Goal: Download file/media

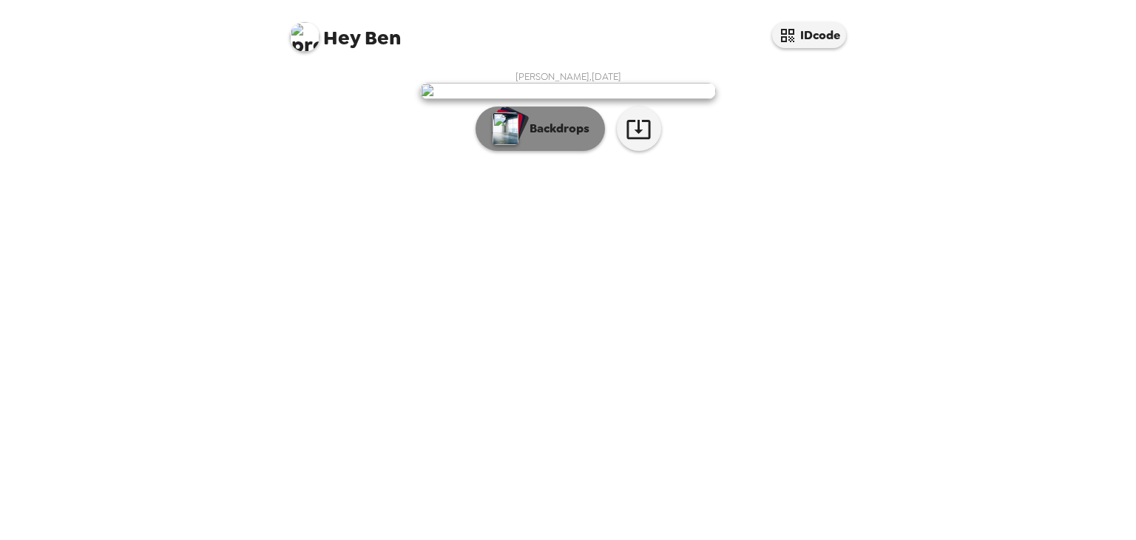
click at [531, 151] on button "Backdrops" at bounding box center [540, 129] width 129 height 44
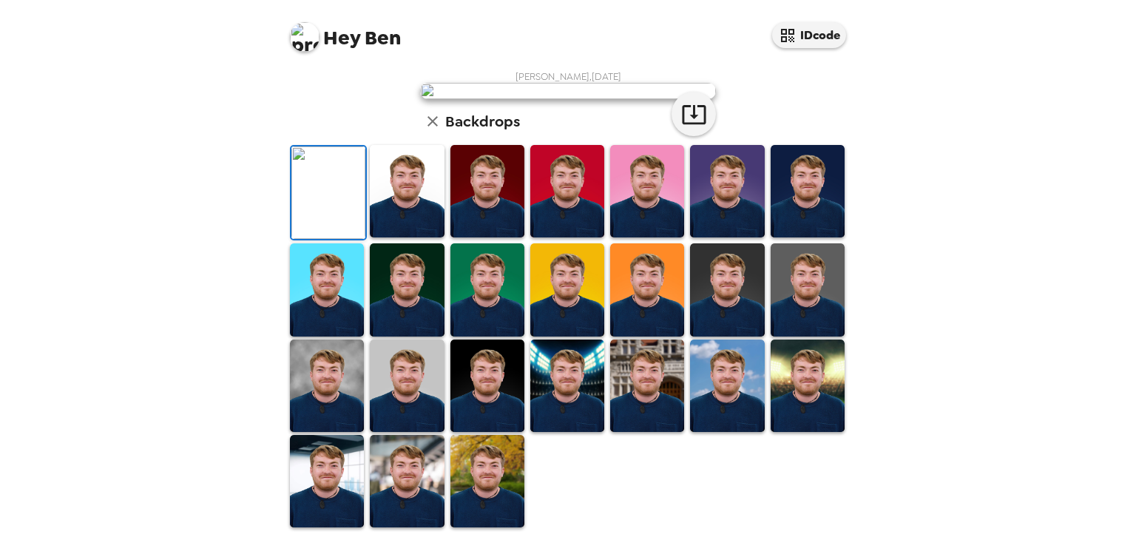
scroll to position [357, 0]
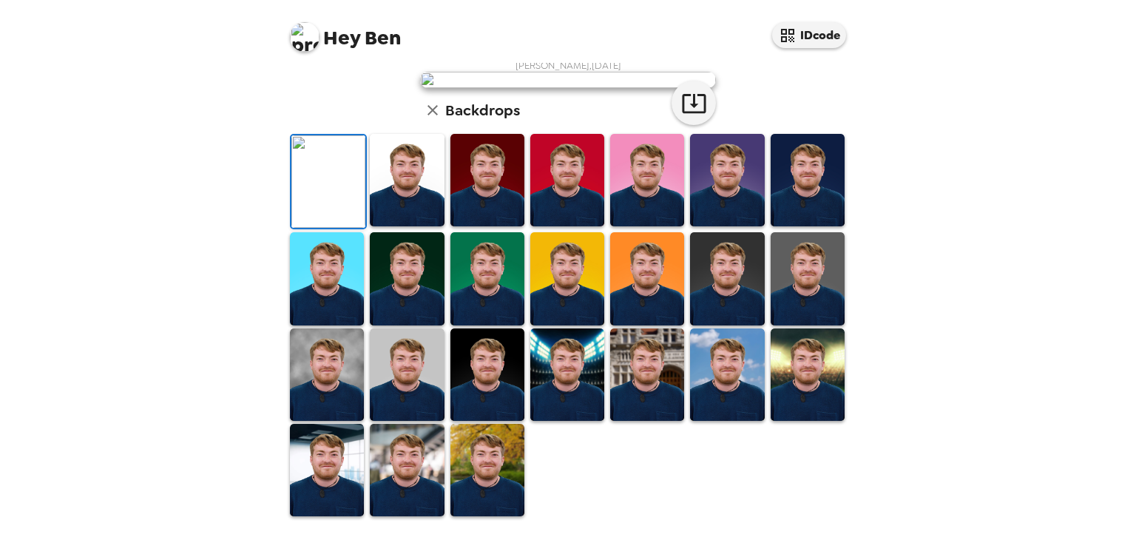
click at [641, 197] on img at bounding box center [647, 180] width 74 height 92
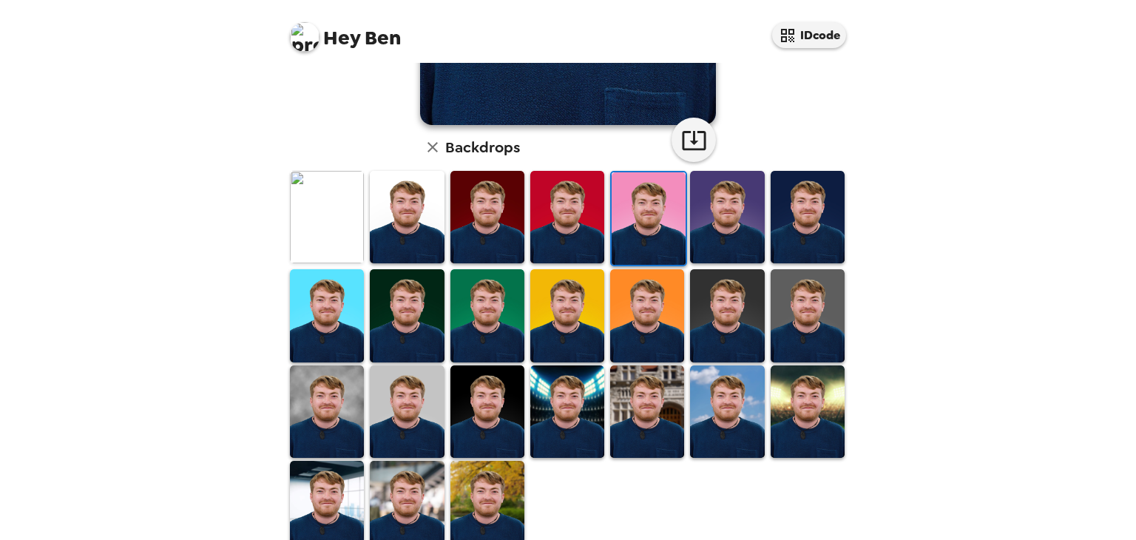
scroll to position [329, 0]
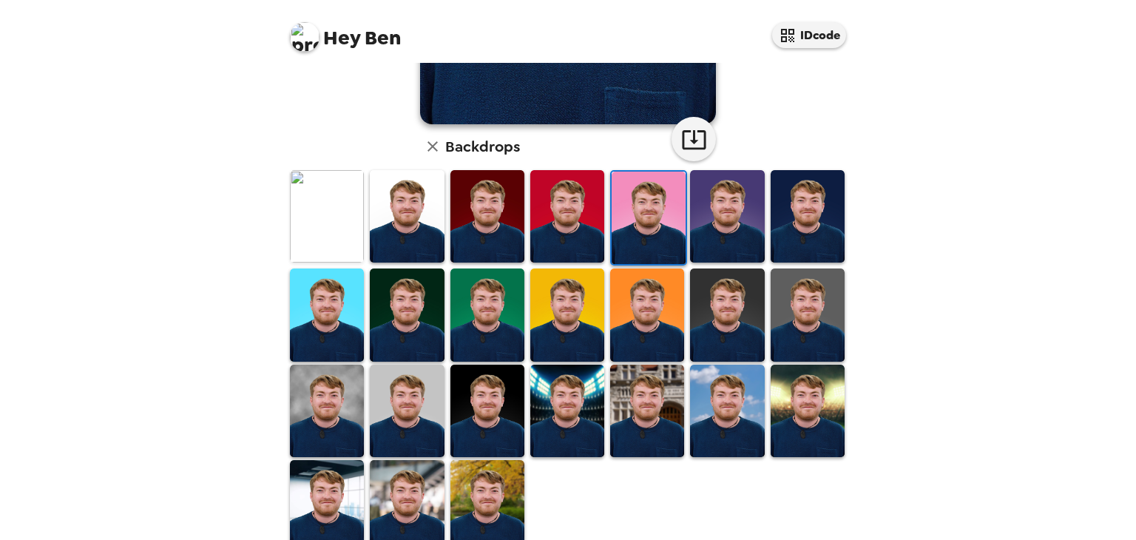
click at [737, 218] on img at bounding box center [727, 216] width 74 height 92
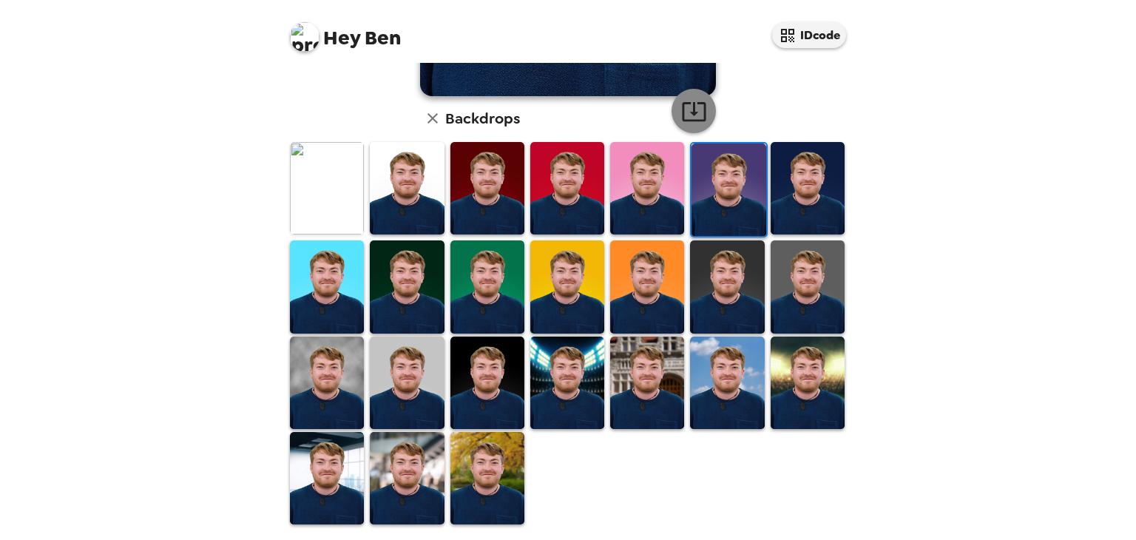
scroll to position [0, 0]
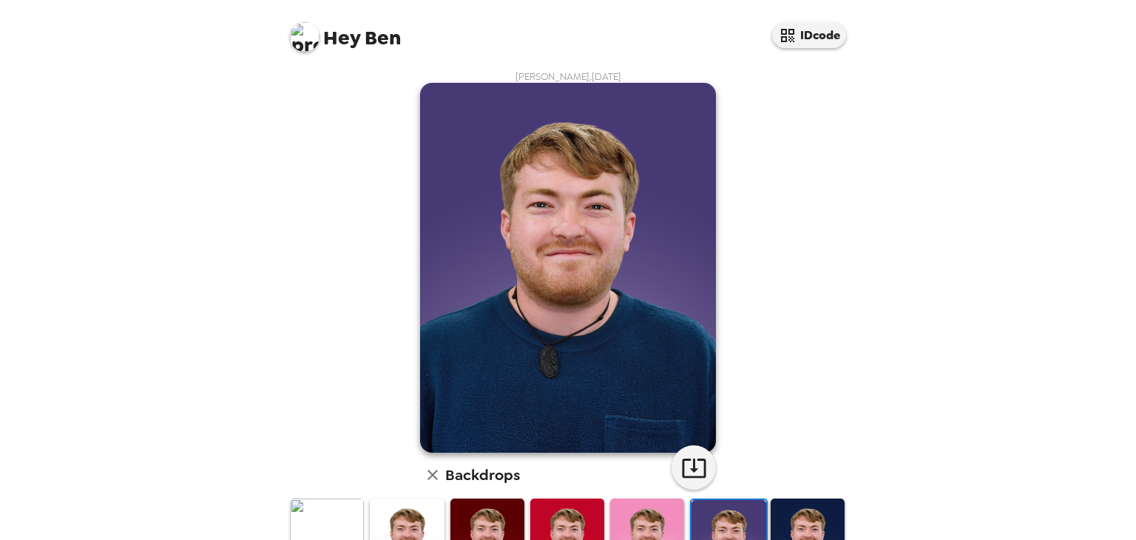
click at [556, 184] on img at bounding box center [568, 268] width 296 height 370
click at [798, 43] on button "IDcode" at bounding box center [809, 35] width 74 height 26
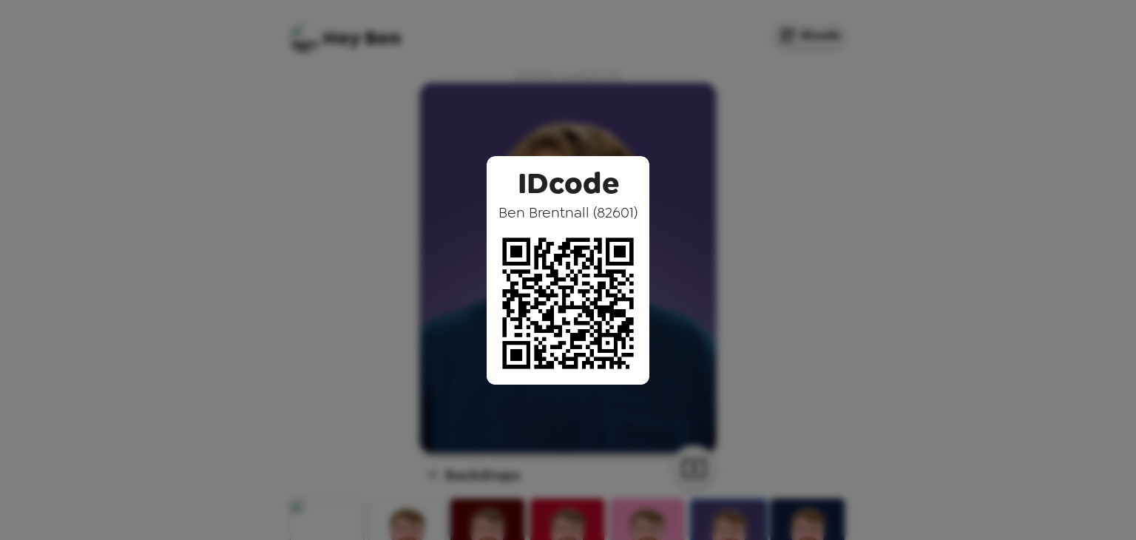
click at [767, 147] on div "IDcode [PERSON_NAME] ( 82601 )" at bounding box center [568, 270] width 1136 height 540
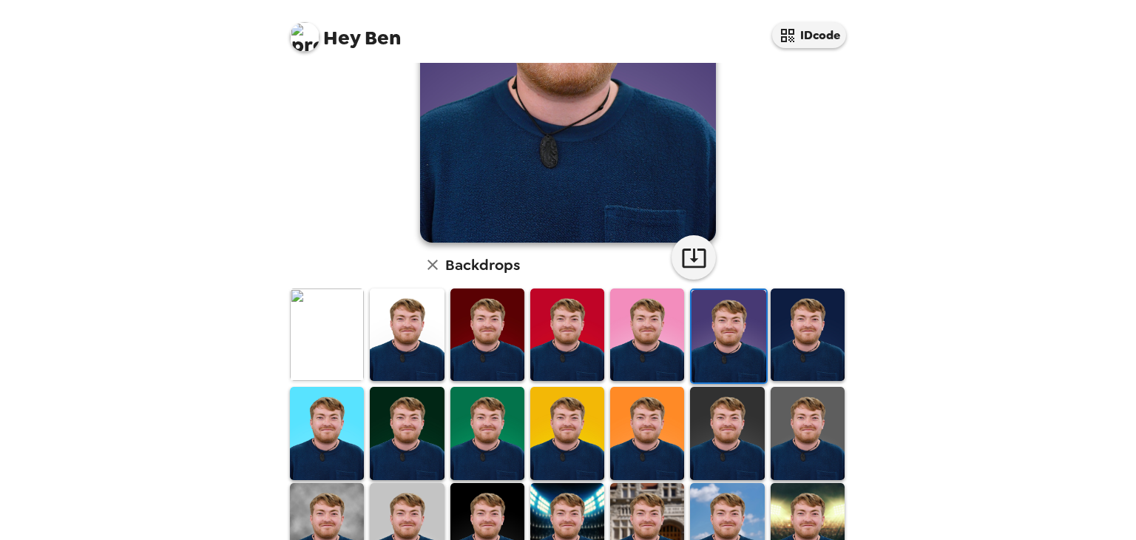
scroll to position [206, 0]
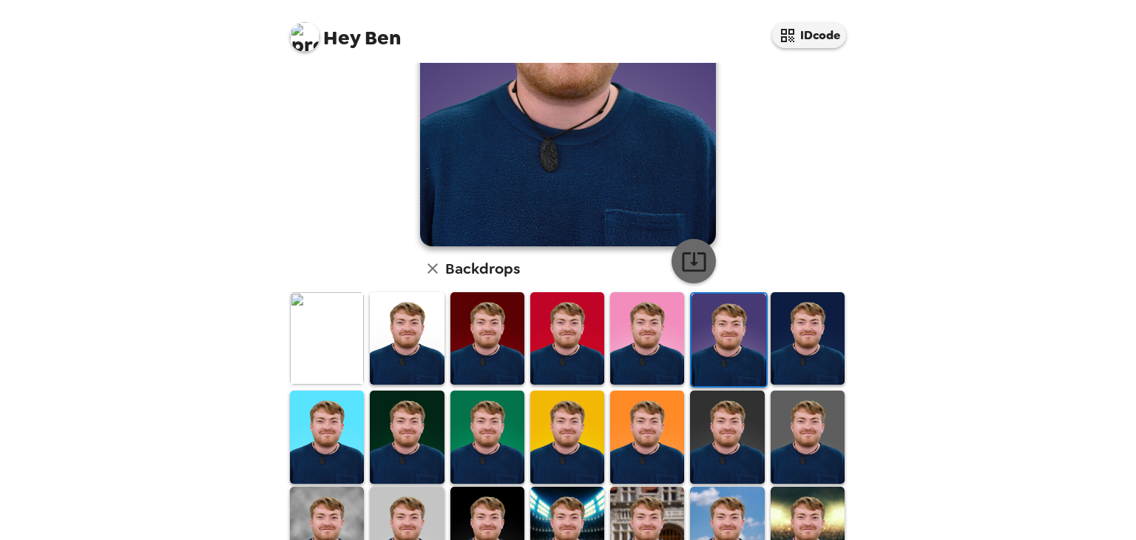
click at [693, 255] on icon "button" at bounding box center [694, 262] width 26 height 26
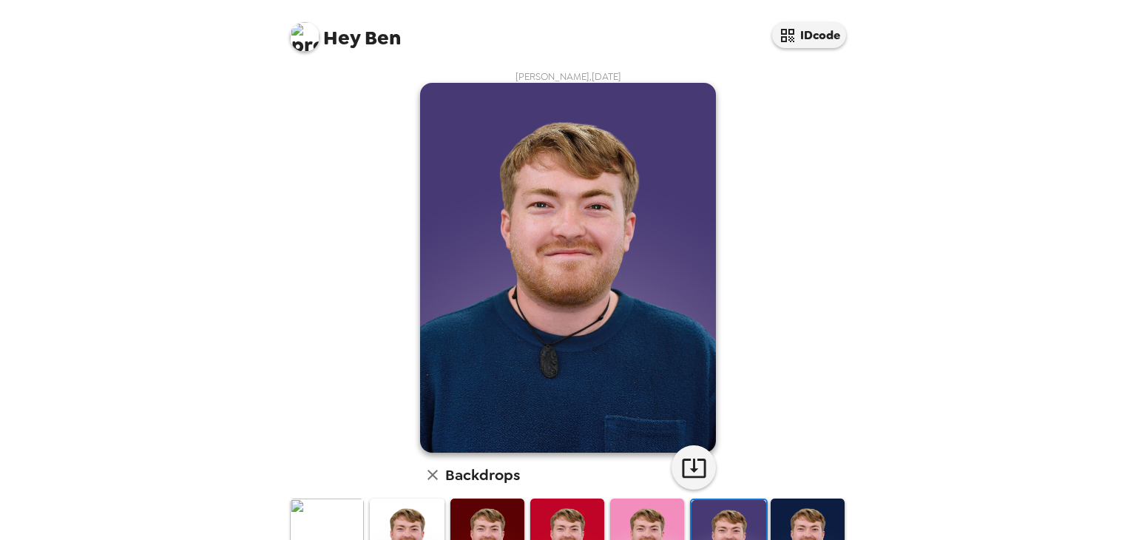
scroll to position [260, 0]
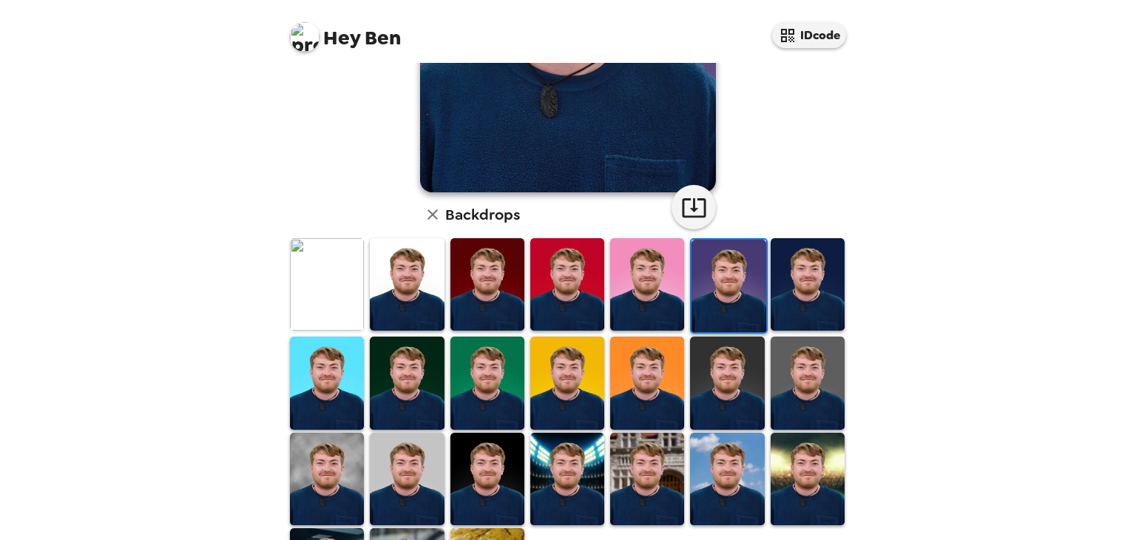
click at [432, 217] on icon "button" at bounding box center [433, 215] width 18 height 18
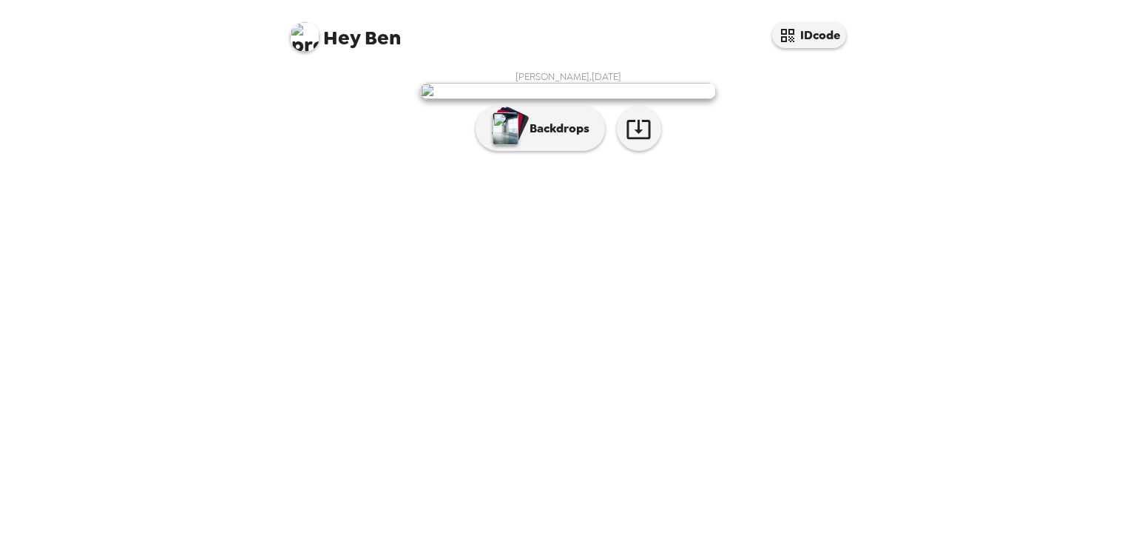
scroll to position [0, 0]
click at [527, 99] on img at bounding box center [568, 91] width 296 height 16
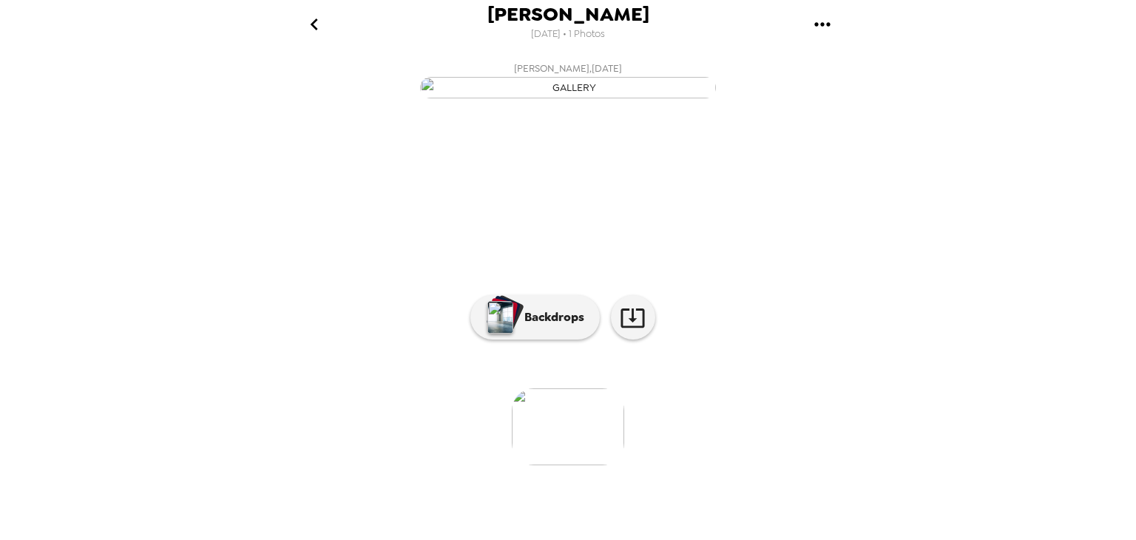
click at [524, 98] on img "button" at bounding box center [568, 87] width 296 height 21
click at [812, 21] on icon "gallery menu" at bounding box center [823, 25] width 24 height 24
click at [842, 285] on div at bounding box center [568, 270] width 1136 height 540
click at [830, 23] on icon "gallery menu" at bounding box center [823, 25] width 24 height 24
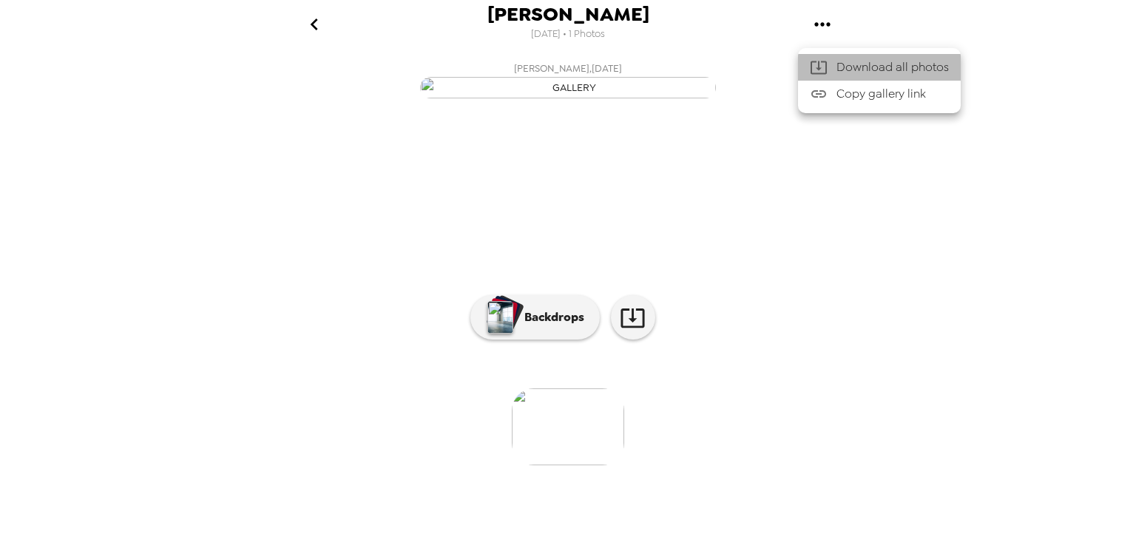
click at [853, 63] on span "Download all photos" at bounding box center [893, 67] width 112 height 18
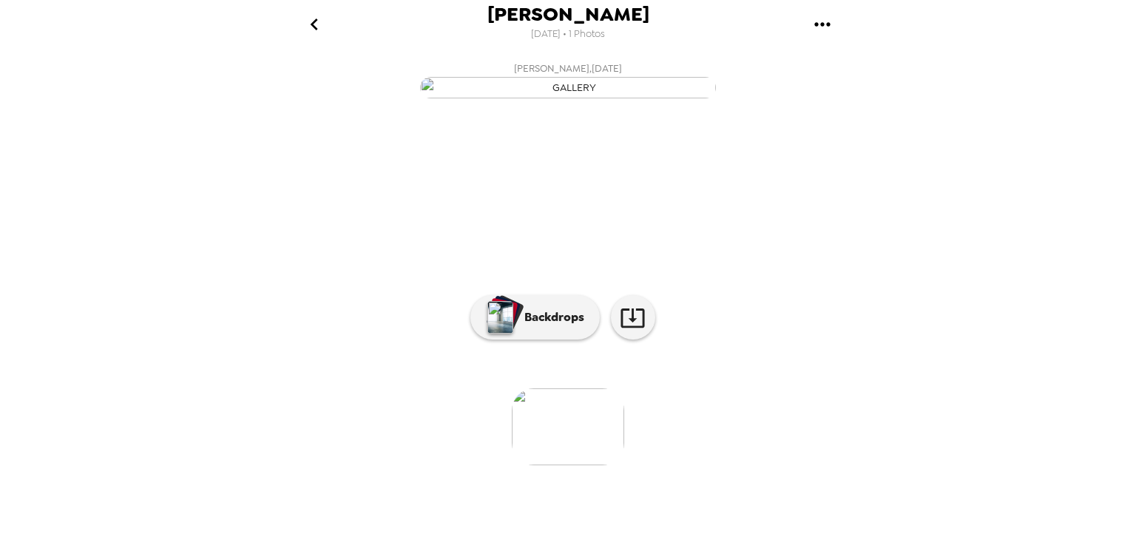
click at [948, 279] on div "[PERSON_NAME] [DATE] • 1 Photos [PERSON_NAME] , [DATE] 0 photos waiting review …" at bounding box center [568, 270] width 1136 height 540
click at [821, 21] on icon "gallery menu" at bounding box center [823, 25] width 24 height 24
click at [671, 27] on div at bounding box center [568, 270] width 1136 height 540
click at [585, 13] on span "[PERSON_NAME]" at bounding box center [569, 14] width 162 height 20
click at [307, 18] on icon "go back" at bounding box center [315, 25] width 24 height 24
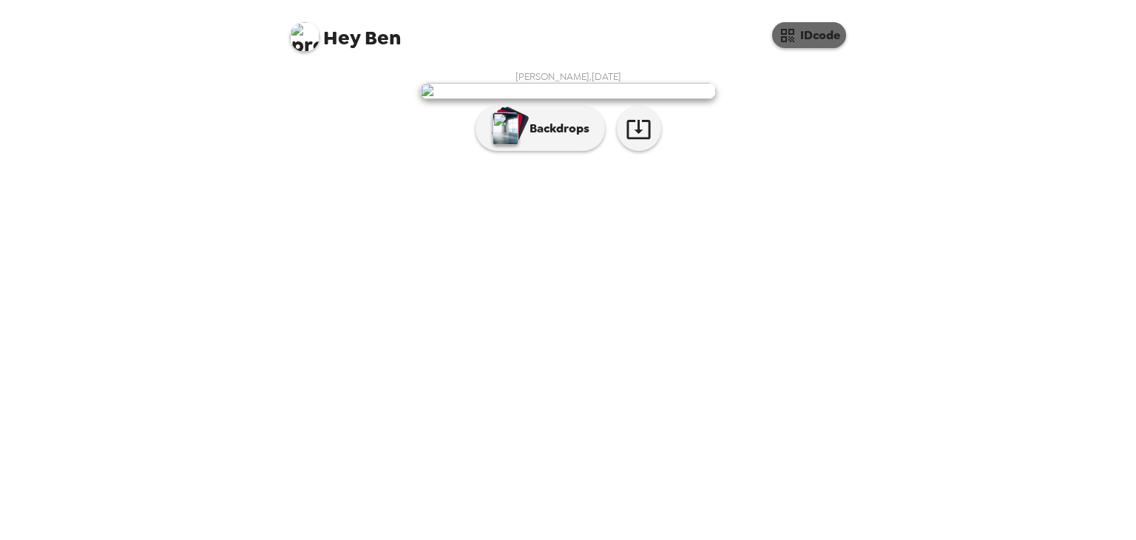
click at [790, 41] on icon "button" at bounding box center [787, 35] width 13 height 13
